Goal: Transaction & Acquisition: Purchase product/service

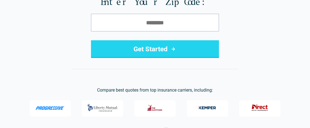
scroll to position [96, 0]
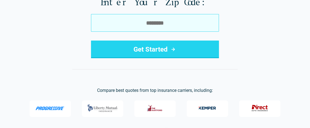
click at [127, 26] on input "tel" at bounding box center [155, 23] width 128 height 18
type input "*****"
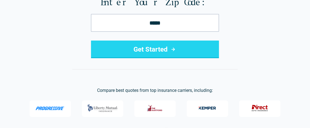
click at [177, 51] on button "Get Started" at bounding box center [155, 50] width 128 height 18
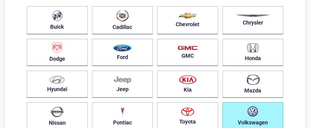
click at [245, 116] on button "Volkswagen" at bounding box center [252, 116] width 61 height 28
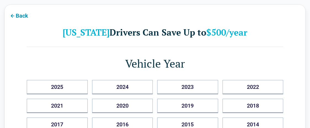
scroll to position [20, 0]
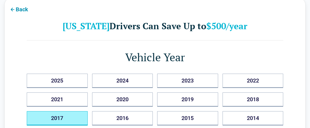
click at [54, 118] on button "2017" at bounding box center [57, 118] width 61 height 14
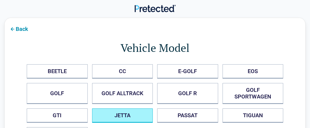
click at [119, 111] on button "JETTA" at bounding box center [122, 115] width 61 height 14
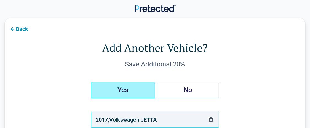
click at [107, 94] on button "Yes" at bounding box center [123, 90] width 64 height 17
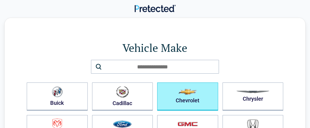
click at [186, 94] on img "button" at bounding box center [187, 92] width 18 height 6
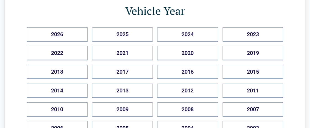
scroll to position [66, 0]
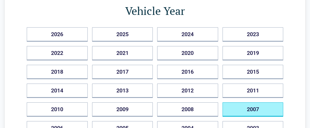
click at [249, 104] on button "2007" at bounding box center [252, 109] width 61 height 14
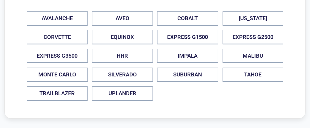
scroll to position [53, 0]
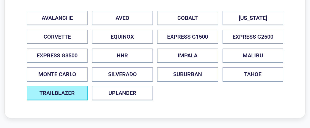
click at [51, 94] on button "TRAILBLAZER" at bounding box center [57, 93] width 61 height 14
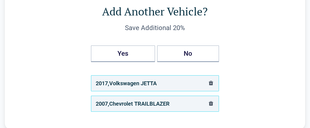
scroll to position [0, 0]
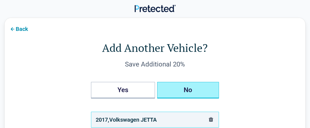
click at [198, 90] on button "No" at bounding box center [188, 90] width 62 height 17
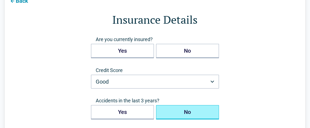
scroll to position [28, 0]
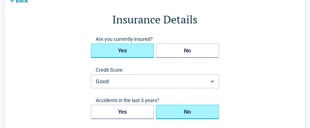
click at [111, 54] on button "Yes" at bounding box center [122, 51] width 63 height 14
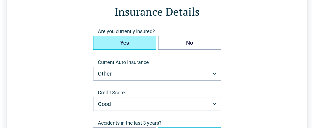
scroll to position [36, 0]
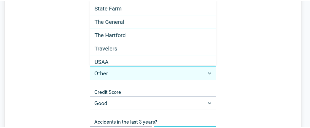
scroll to position [322, 0]
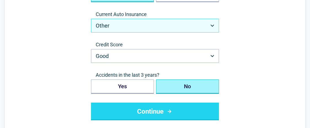
scroll to position [84, 0]
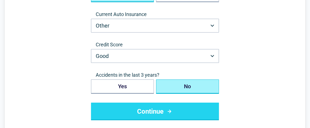
click at [184, 88] on button "No" at bounding box center [187, 86] width 63 height 14
click at [175, 107] on button "Continue" at bounding box center [155, 112] width 128 height 18
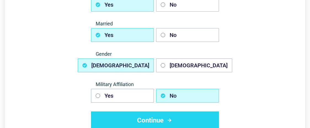
scroll to position [74, 0]
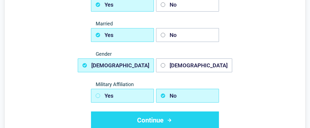
click at [101, 95] on button "Yes" at bounding box center [122, 96] width 63 height 14
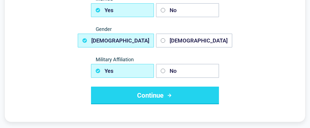
click at [150, 96] on button "Continue" at bounding box center [155, 96] width 128 height 18
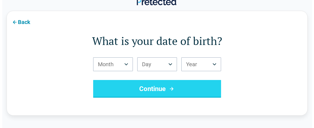
scroll to position [0, 0]
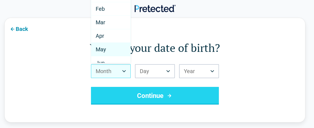
scroll to position [9, 0]
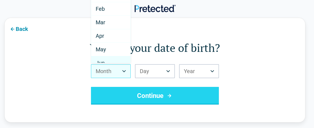
select select "*"
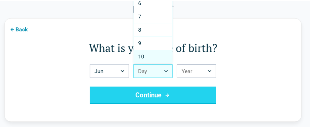
scroll to position [70, 0]
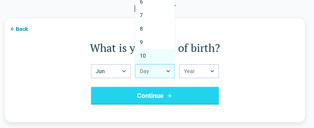
select select "**"
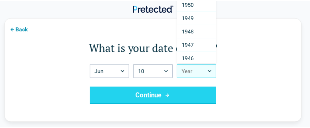
scroll to position [770, 0]
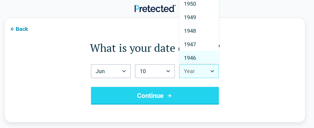
select select "****"
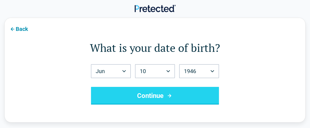
click at [159, 96] on button "Continue" at bounding box center [155, 96] width 128 height 18
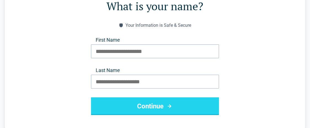
scroll to position [42, 0]
